Goal: Task Accomplishment & Management: Use online tool/utility

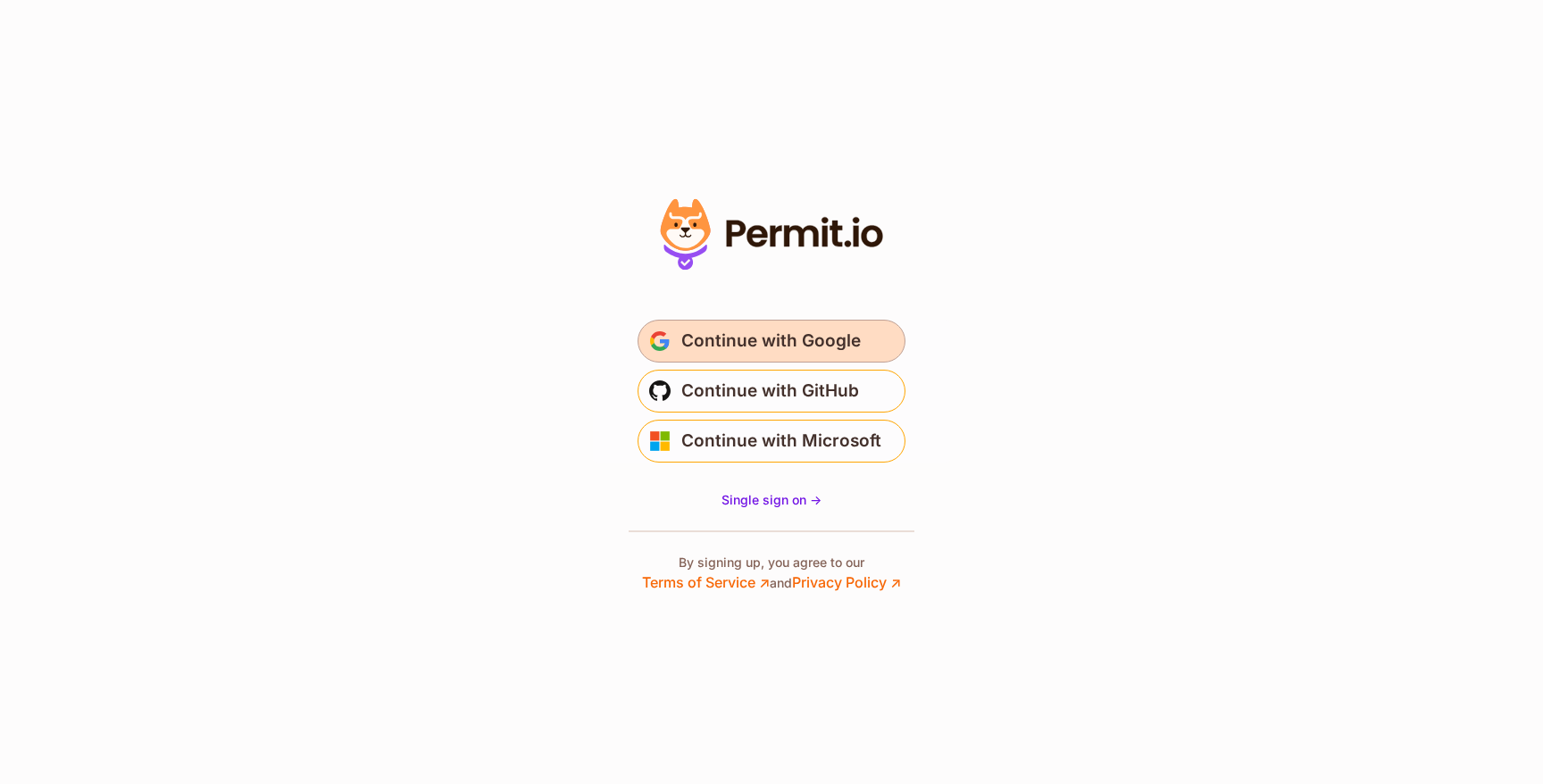
click at [809, 337] on span "Continue with Google" at bounding box center [772, 341] width 180 height 29
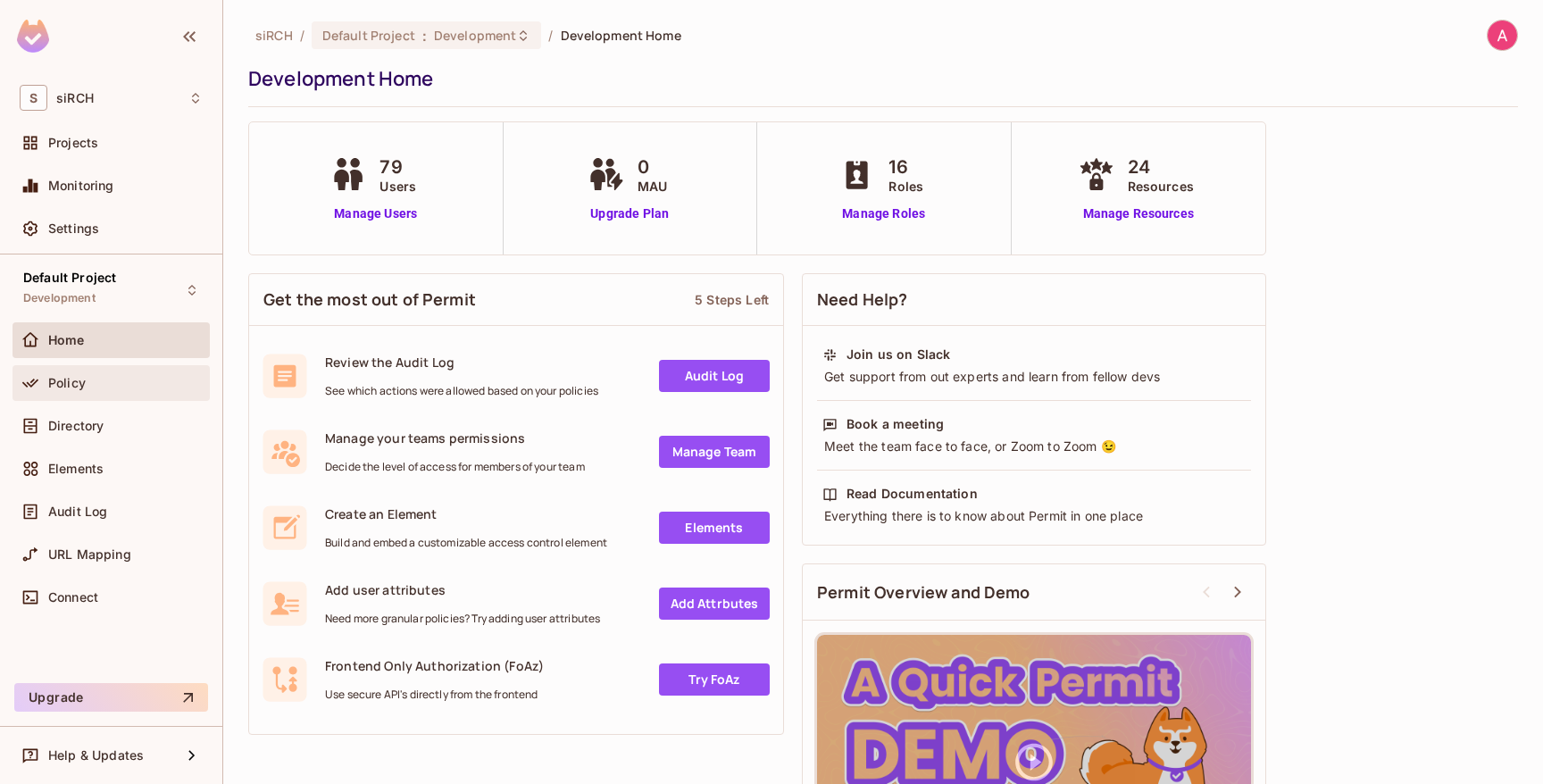
click at [52, 370] on div "Policy" at bounding box center [111, 382] width 197 height 36
